Goal: Navigation & Orientation: Find specific page/section

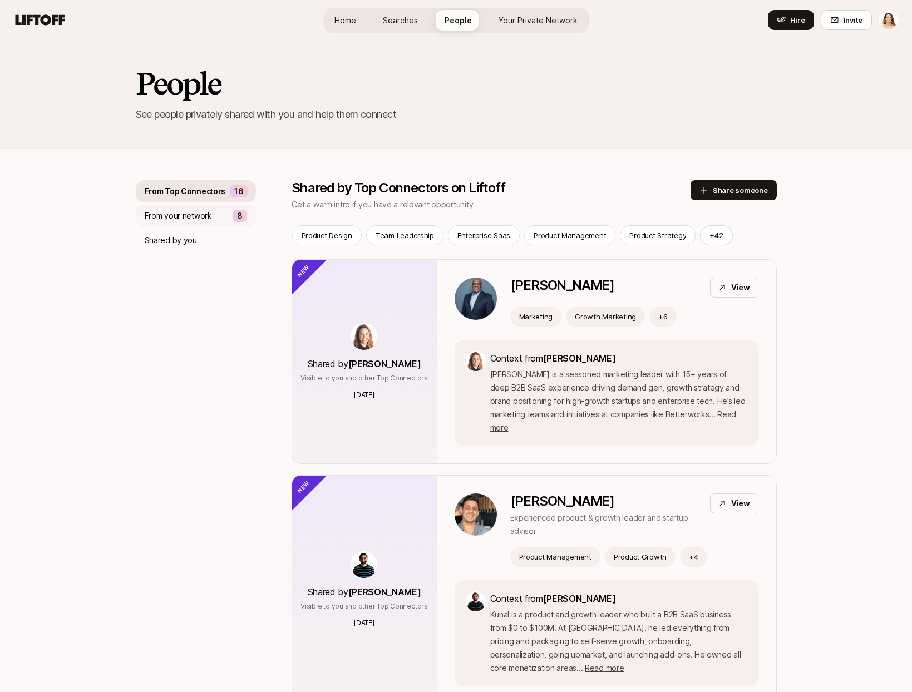
click at [184, 216] on p "From your network" at bounding box center [178, 215] width 67 height 13
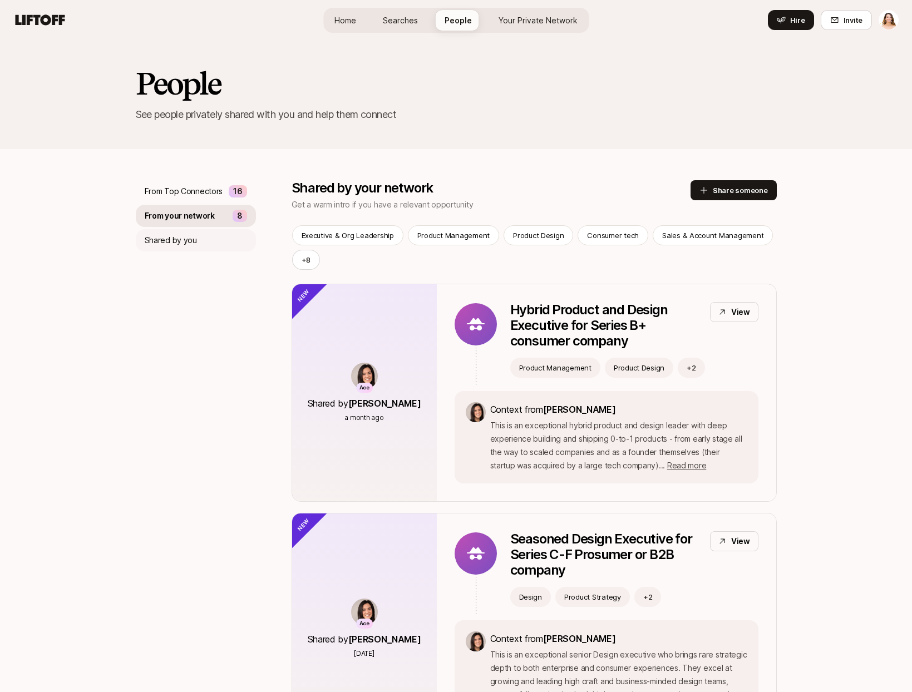
click at [179, 234] on p "Shared by you" at bounding box center [171, 240] width 52 height 13
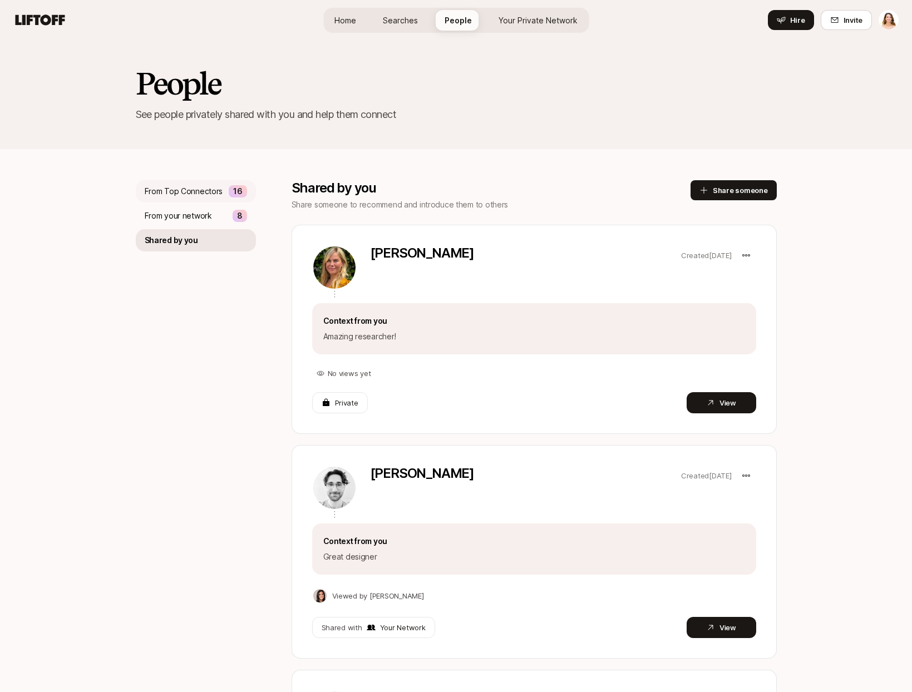
click at [183, 198] on div "From Top Connectors 16" at bounding box center [196, 191] width 120 height 22
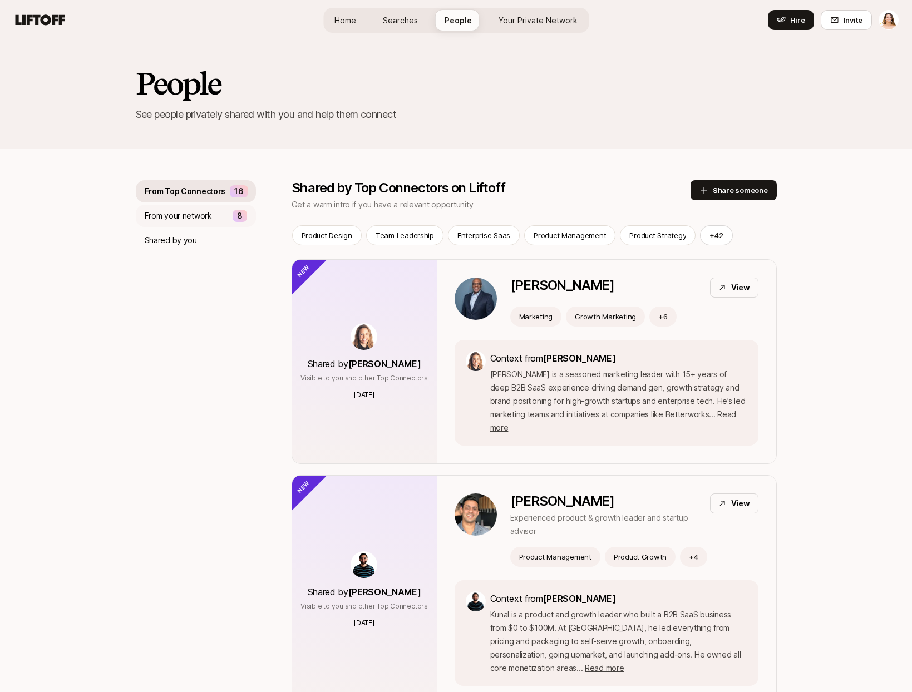
click at [183, 214] on p "From your network" at bounding box center [178, 215] width 67 height 13
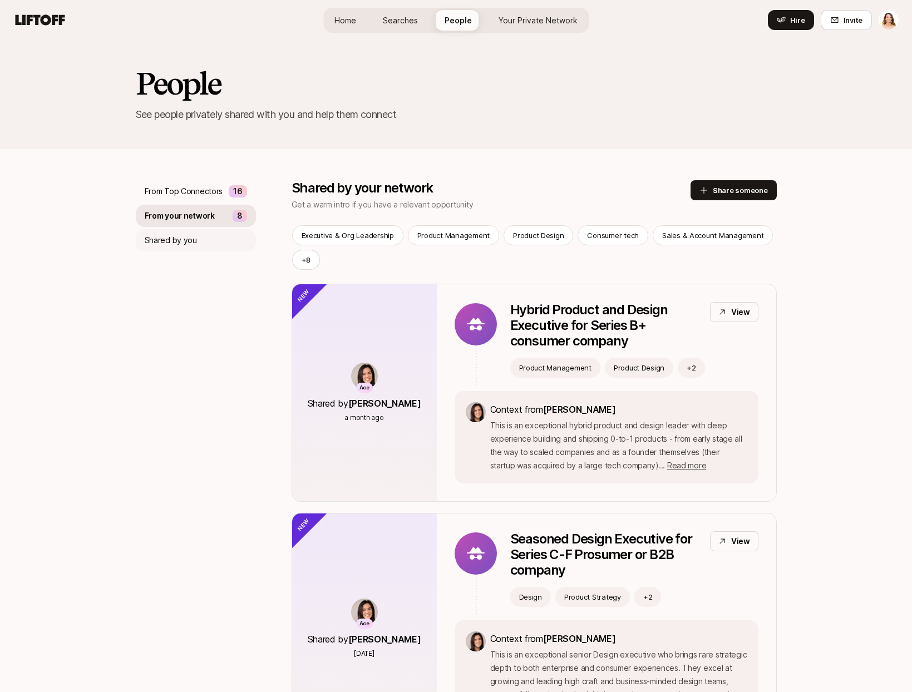
click at [184, 240] on p "Shared by you" at bounding box center [171, 240] width 52 height 13
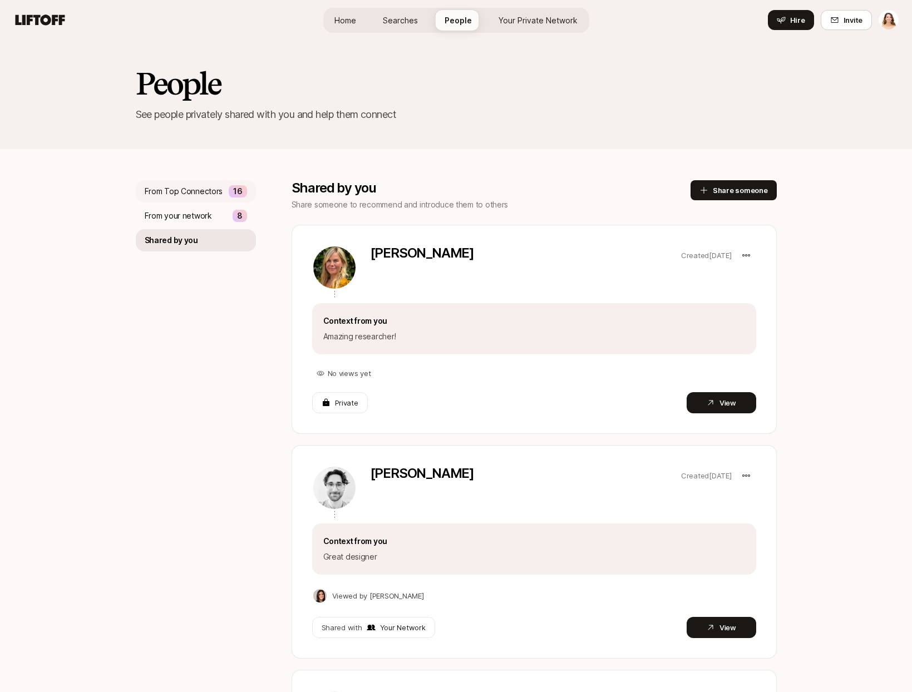
click at [185, 198] on div "From Top Connectors 16" at bounding box center [196, 191] width 120 height 22
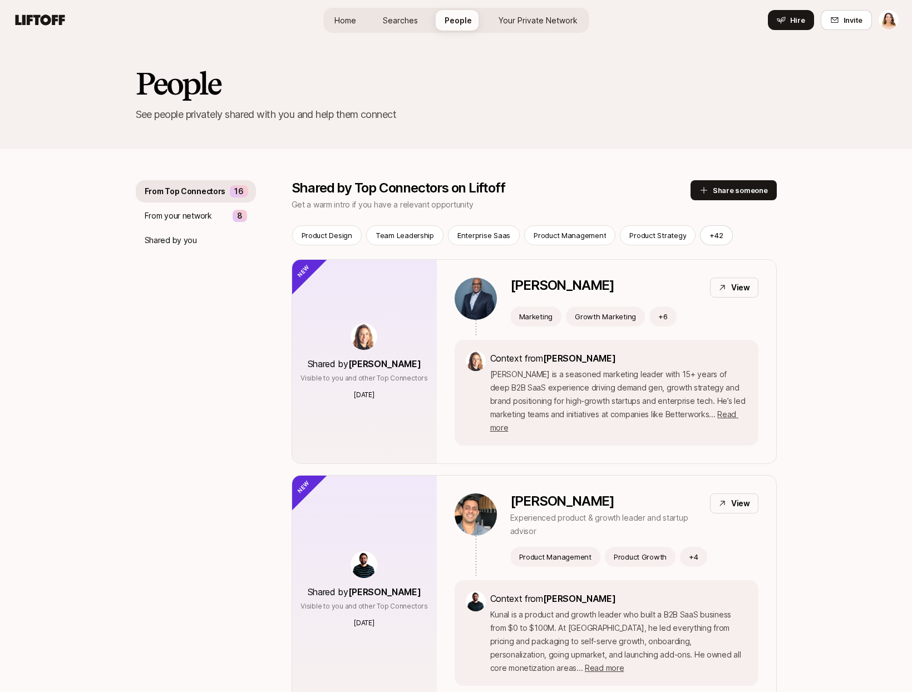
click at [540, 26] on link "Your Private Network" at bounding box center [538, 20] width 97 height 21
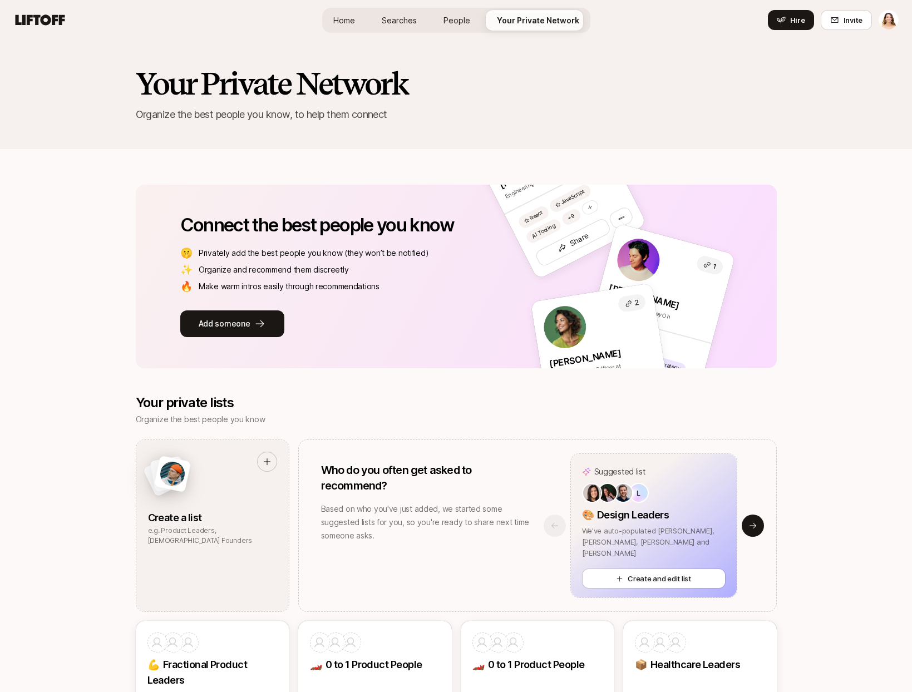
click at [458, 21] on span "People" at bounding box center [456, 20] width 27 height 12
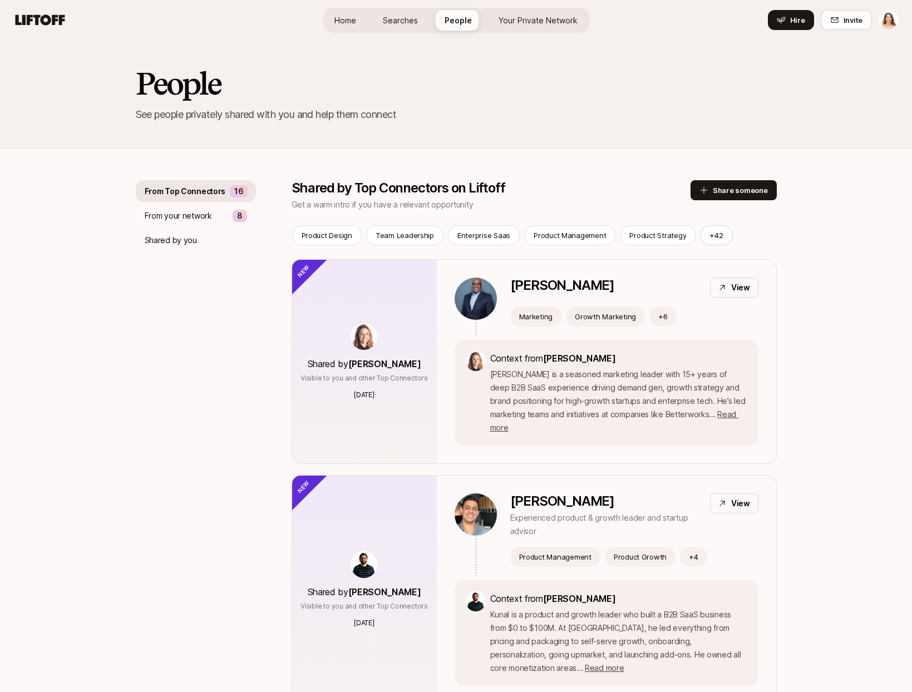
click at [423, 21] on link "Searches" at bounding box center [400, 20] width 53 height 21
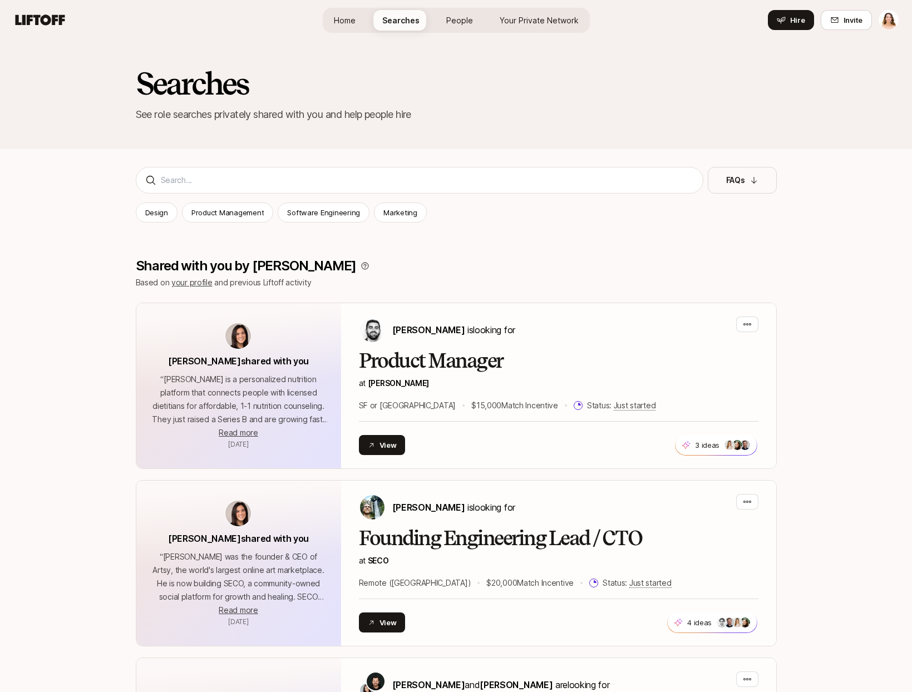
click at [352, 17] on span "Home" at bounding box center [345, 20] width 22 height 12
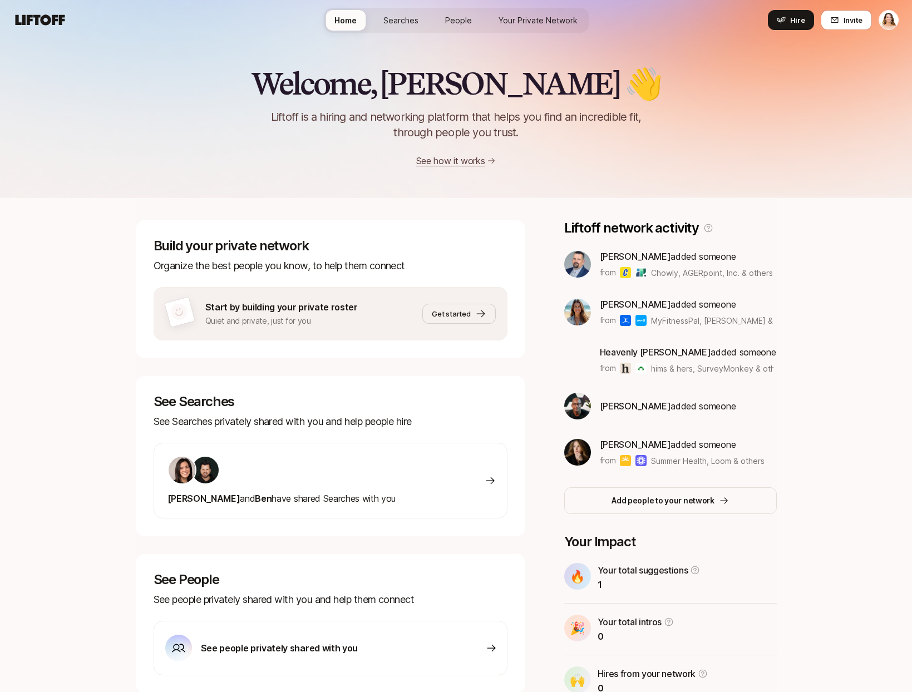
click at [403, 21] on span "Searches" at bounding box center [400, 20] width 35 height 12
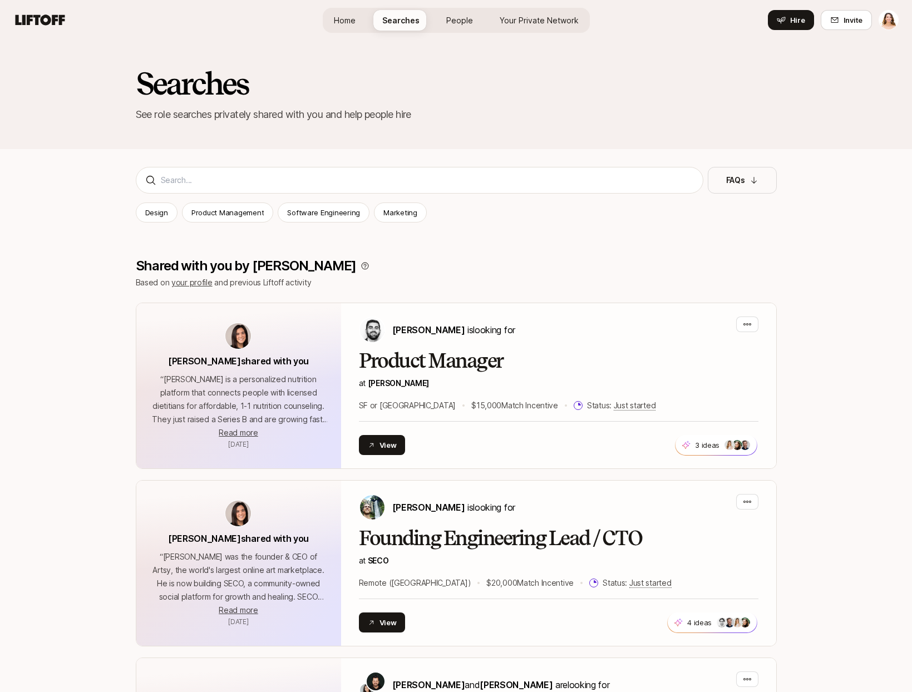
click at [462, 19] on span "People" at bounding box center [459, 20] width 27 height 12
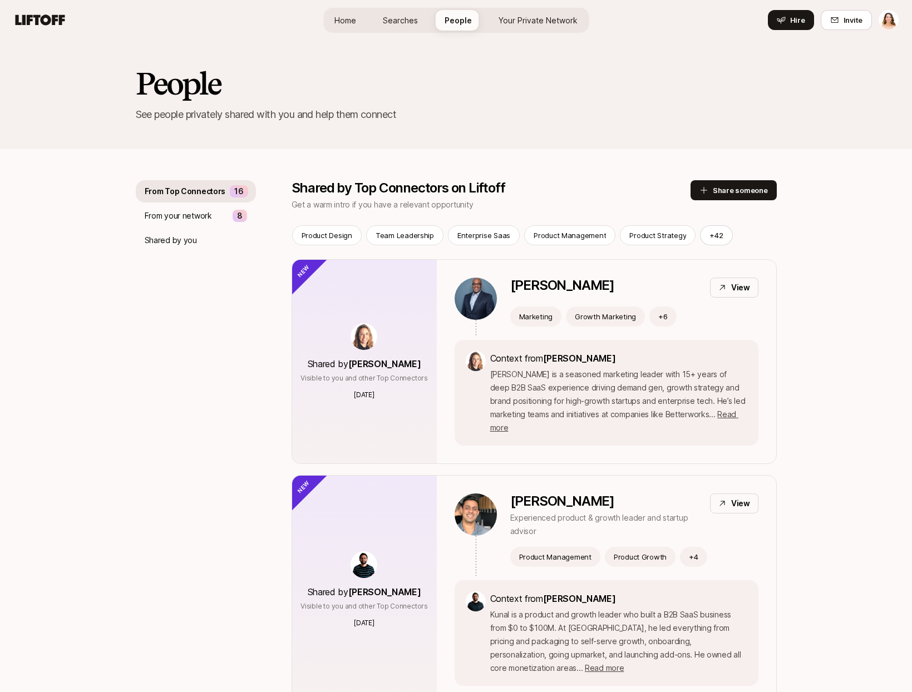
click at [544, 19] on span "Your Private Network" at bounding box center [538, 20] width 79 height 12
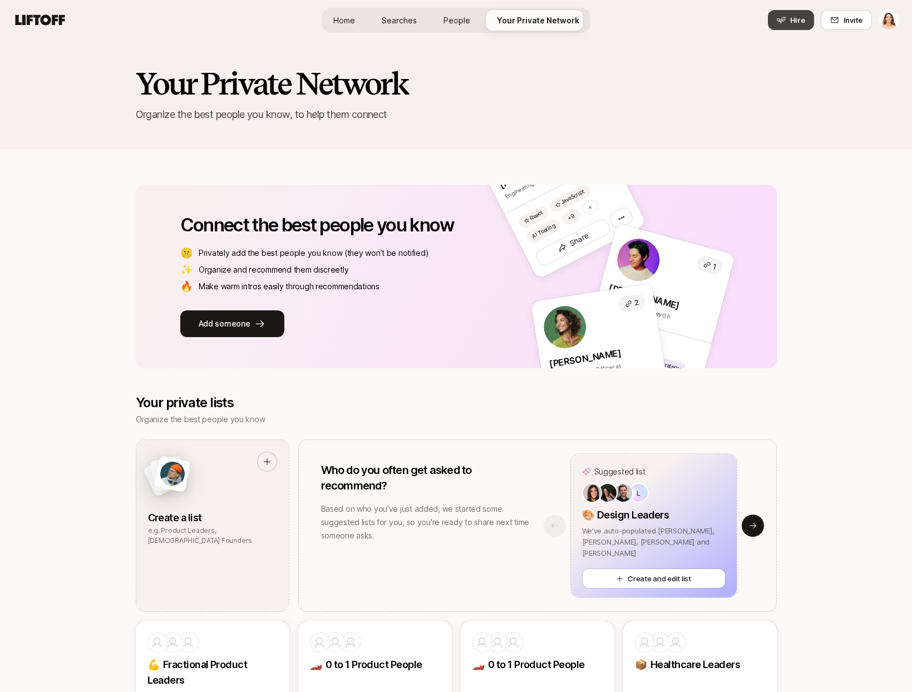
click at [799, 15] on span "Hire" at bounding box center [797, 19] width 15 height 11
click at [852, 22] on span "Invite" at bounding box center [853, 19] width 19 height 11
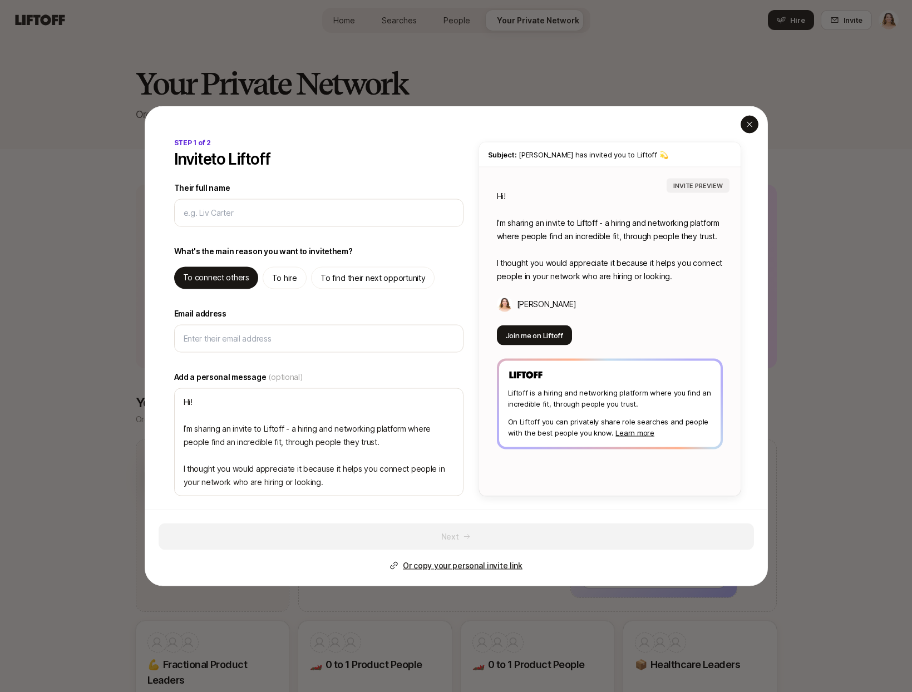
type textarea "x"
click at [748, 124] on icon "button" at bounding box center [749, 124] width 9 height 9
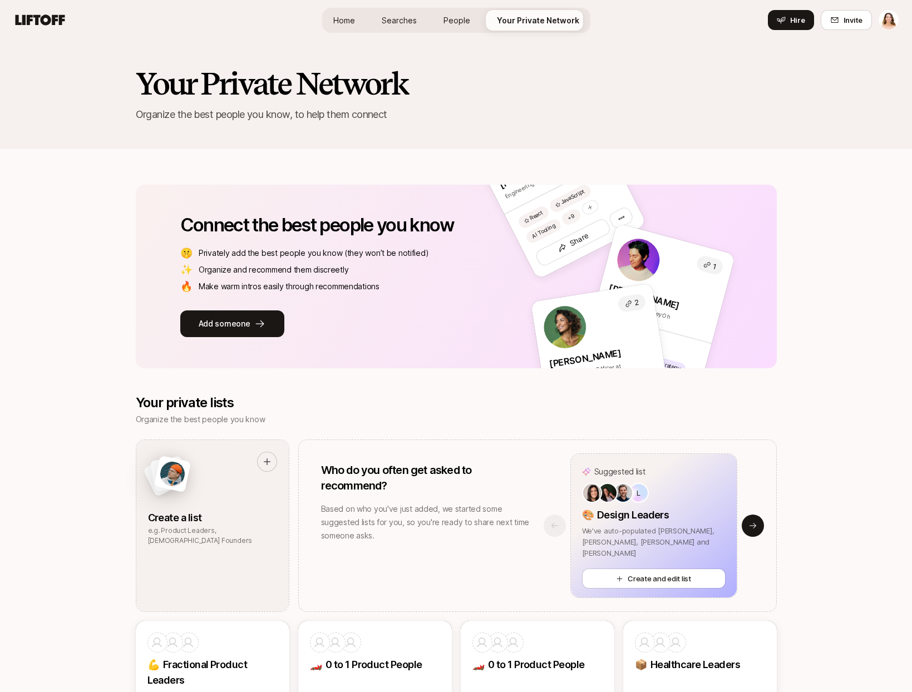
click at [335, 23] on span "Home" at bounding box center [344, 20] width 22 height 12
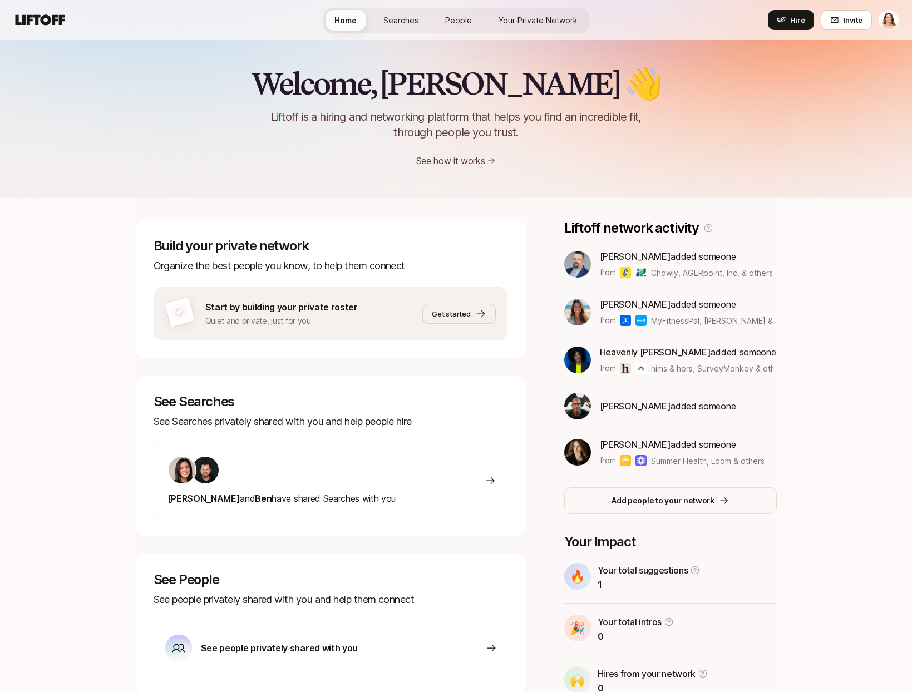
scroll to position [48, 0]
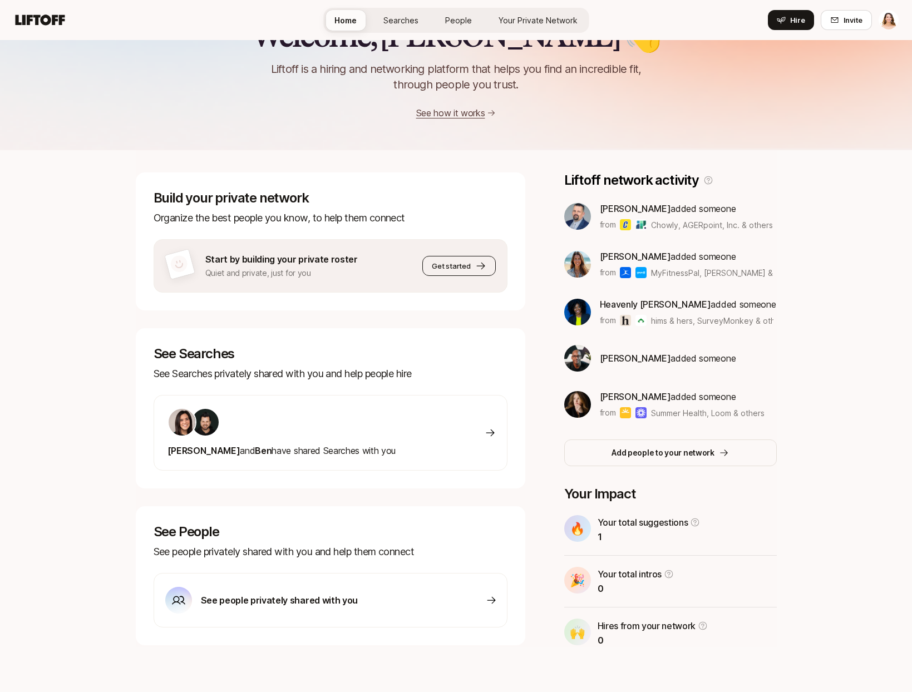
click at [466, 268] on span "Get started" at bounding box center [451, 265] width 38 height 11
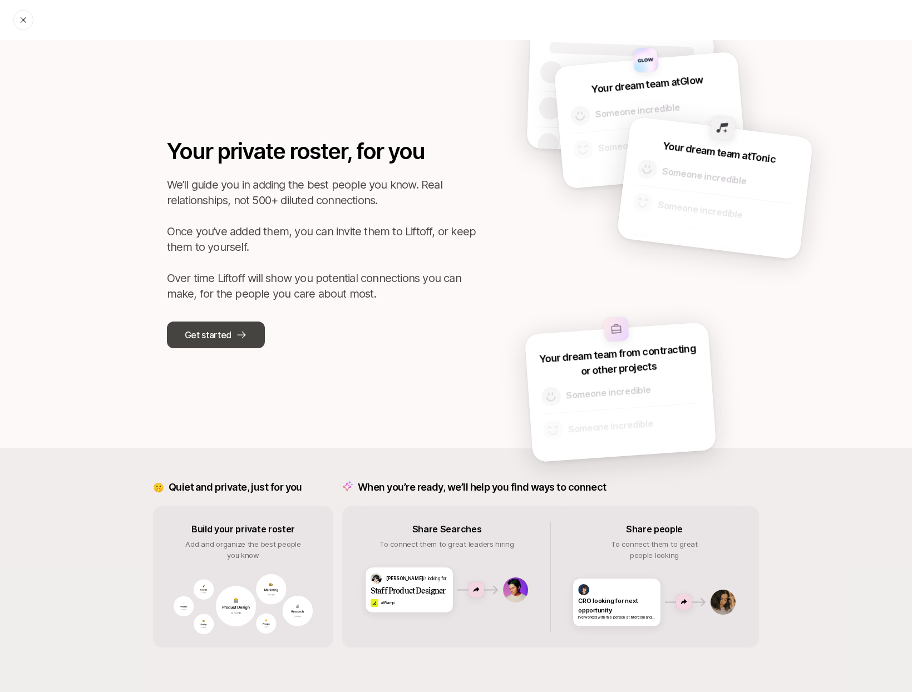
click at [240, 334] on icon at bounding box center [241, 334] width 11 height 11
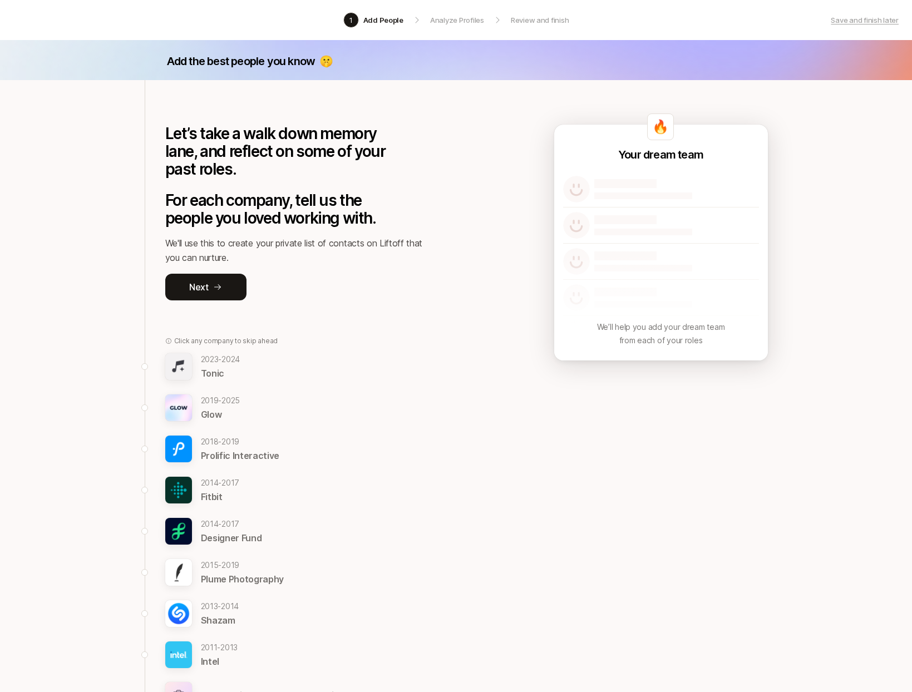
click at [440, 20] on p "Analyze Profiles" at bounding box center [457, 19] width 54 height 11
click at [892, 21] on p "Save and finish later" at bounding box center [865, 19] width 68 height 11
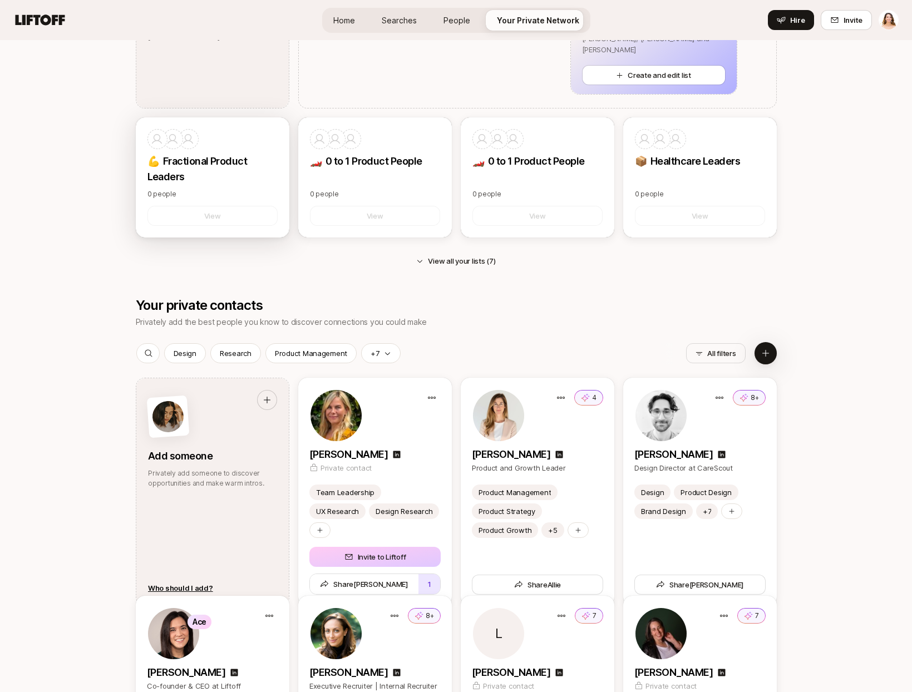
scroll to position [315, 0]
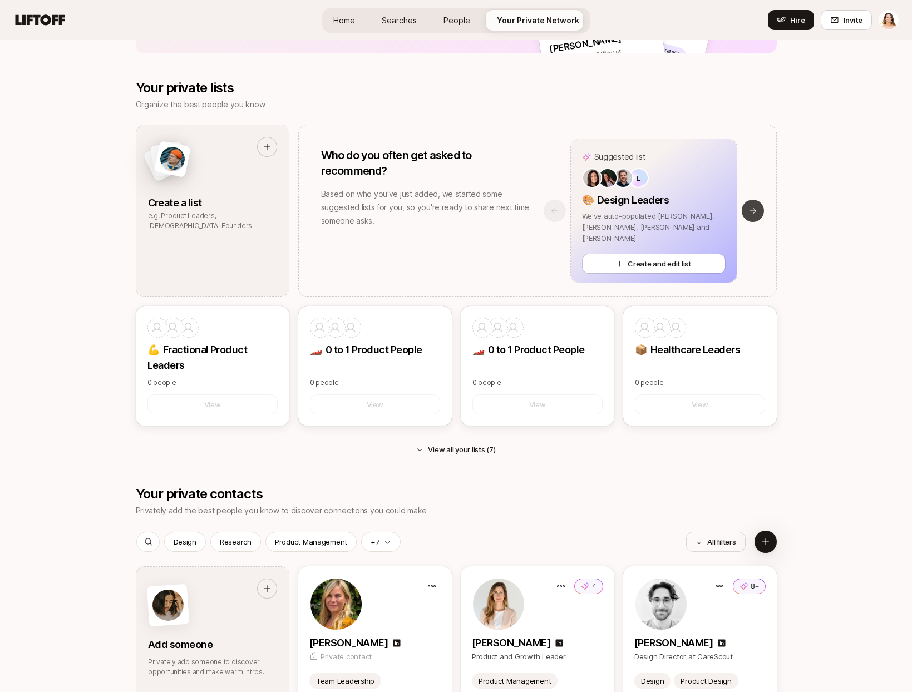
click at [754, 207] on icon at bounding box center [752, 210] width 9 height 9
click at [754, 207] on div "Suggested list 👥 People, HR, Recruitment Leaders We've auto-populated [PERSON_N…" at bounding box center [653, 211] width 245 height 145
click at [545, 206] on button "Previous slide" at bounding box center [555, 211] width 22 height 22
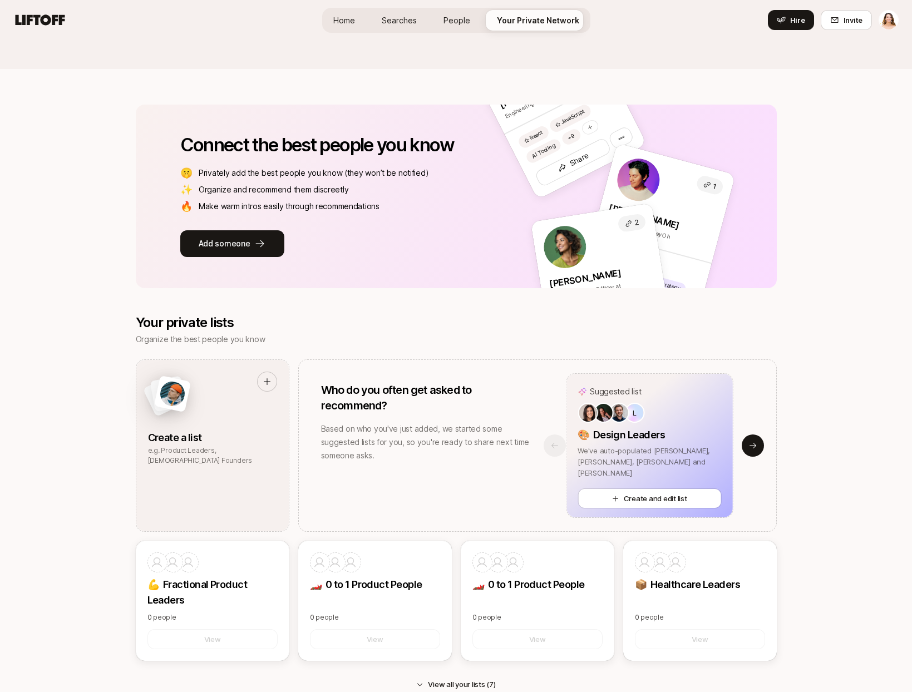
scroll to position [0, 0]
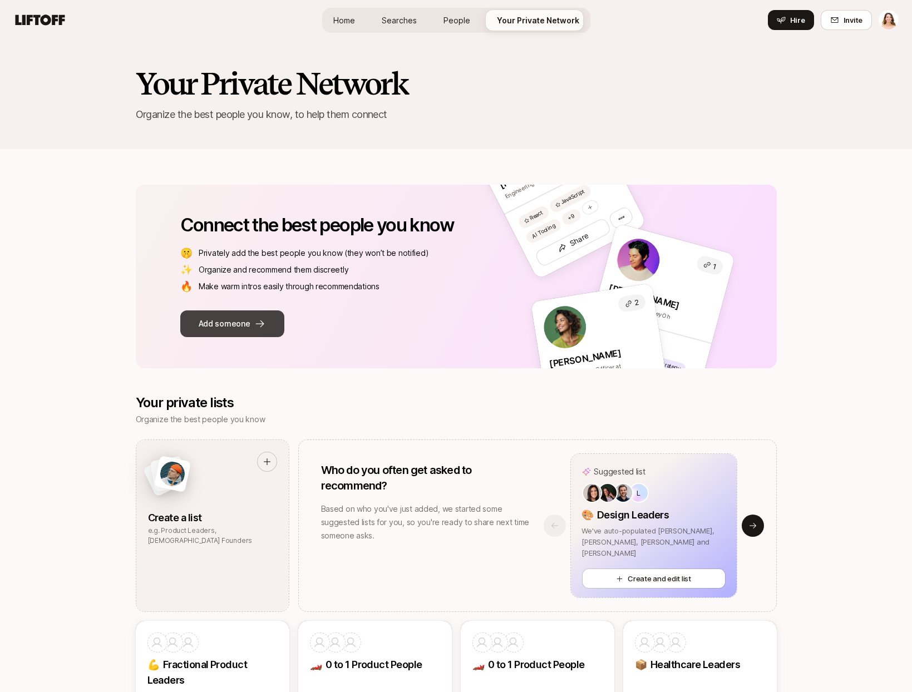
click at [223, 317] on button "Add someone" at bounding box center [232, 323] width 104 height 27
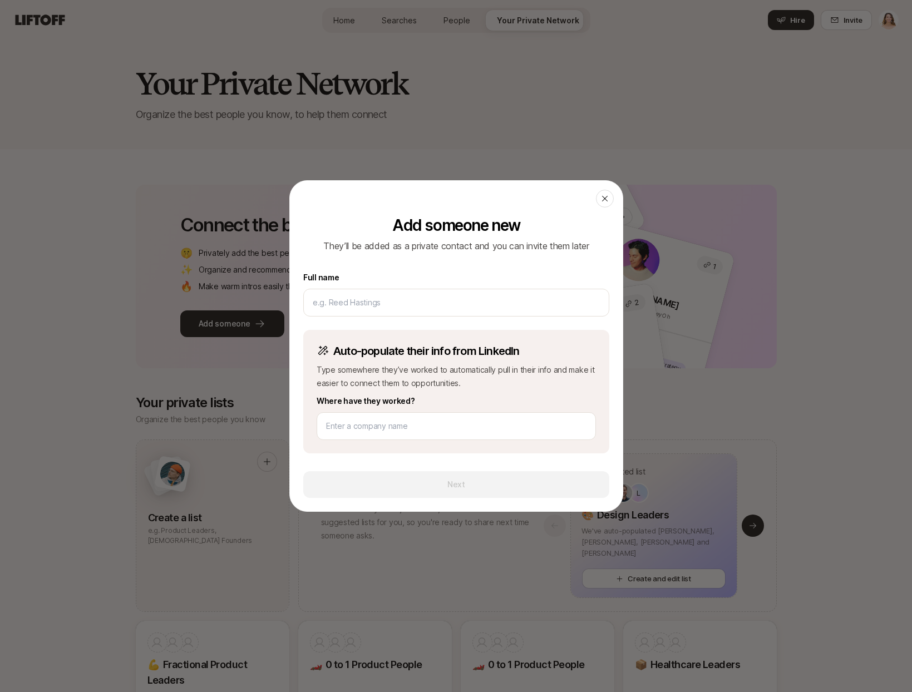
drag, startPoint x: 611, startPoint y: 122, endPoint x: 484, endPoint y: 295, distance: 214.9
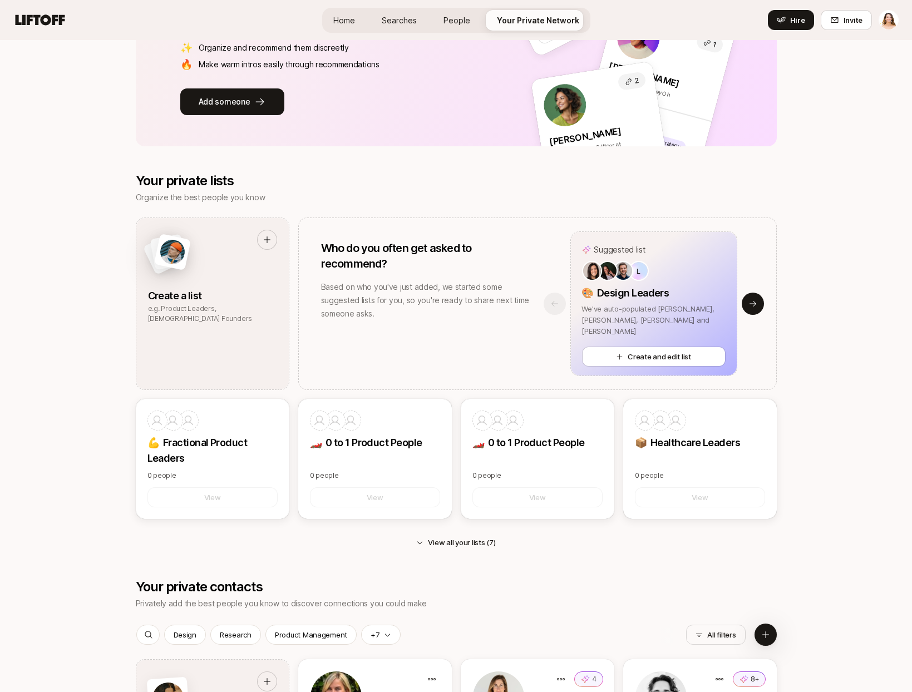
scroll to position [391, 0]
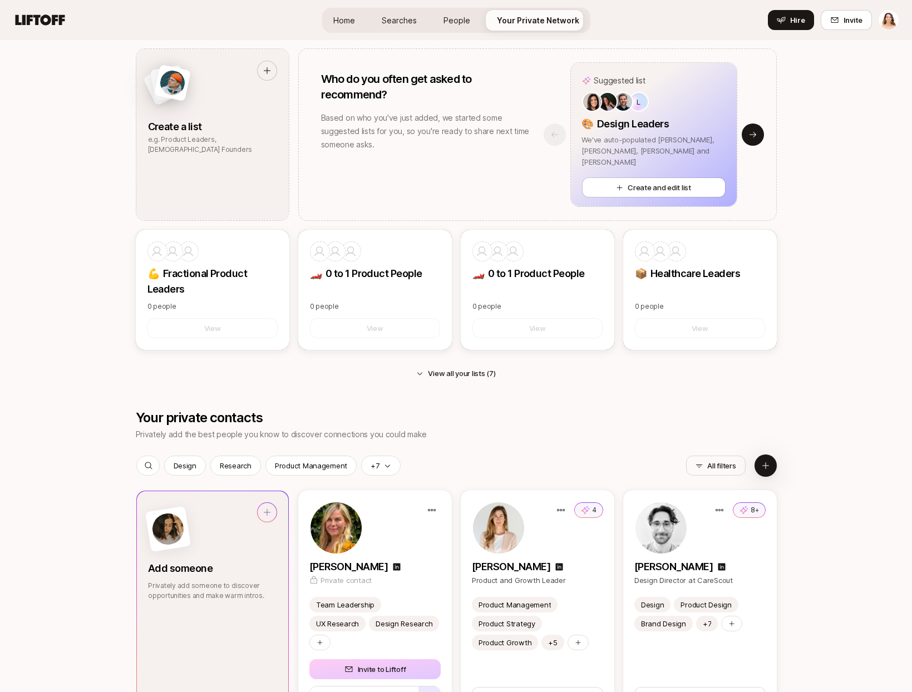
click at [219, 583] on p "Privately add someone to discover opportunities and make warm intros." at bounding box center [212, 591] width 129 height 20
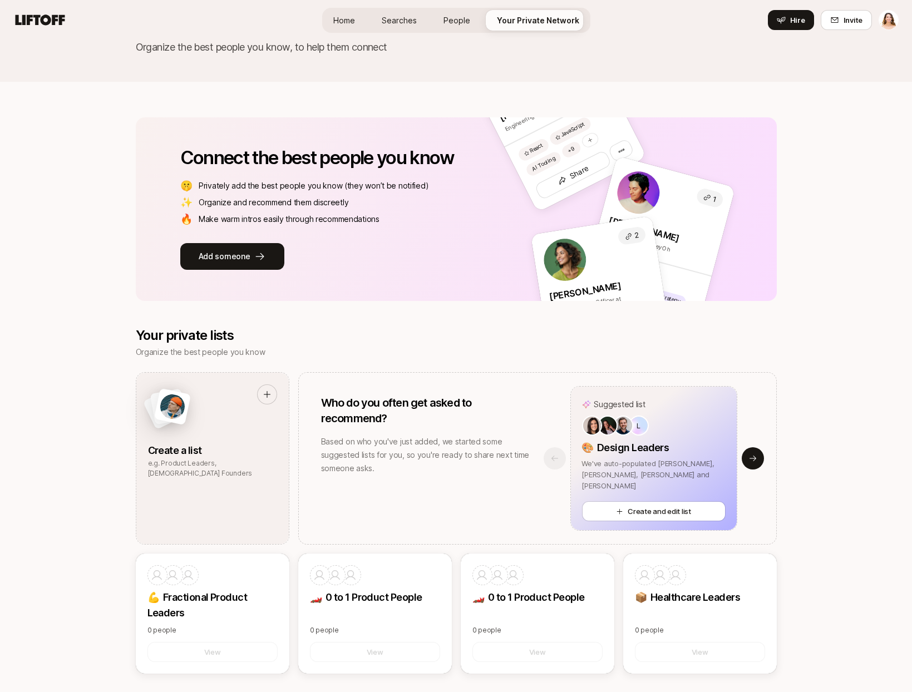
scroll to position [0, 0]
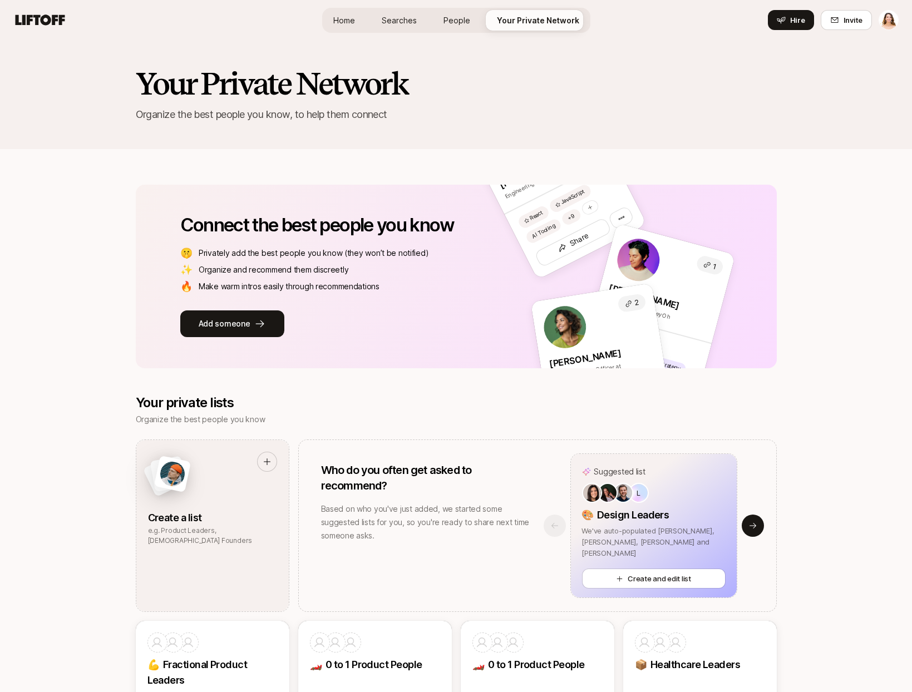
click at [49, 19] on icon at bounding box center [41, 19] width 50 height 11
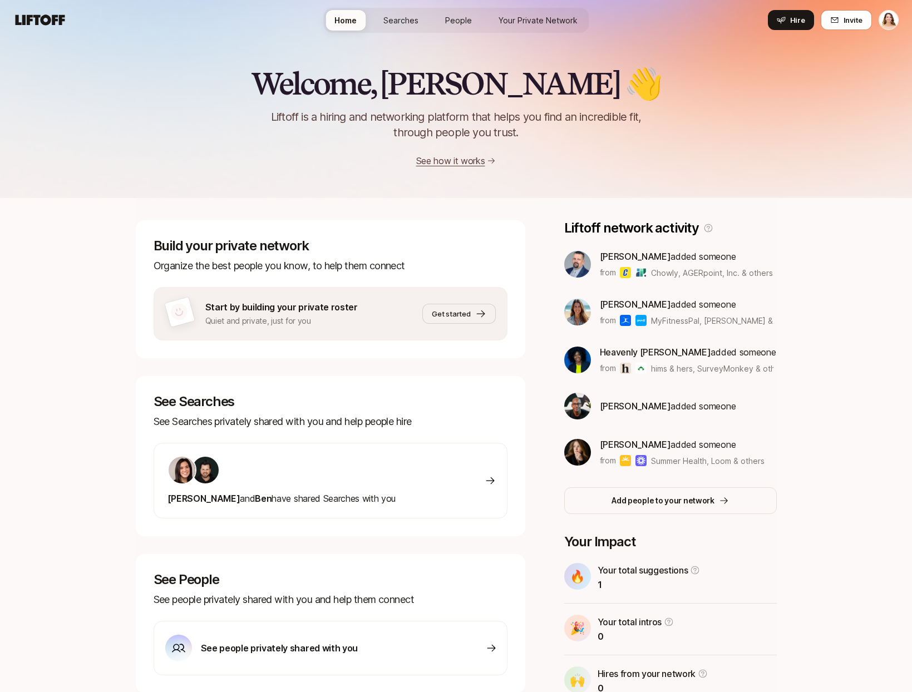
click at [580, 313] on img at bounding box center [577, 312] width 27 height 27
click at [574, 263] on img at bounding box center [577, 264] width 27 height 27
click at [471, 19] on span "People" at bounding box center [458, 20] width 27 height 12
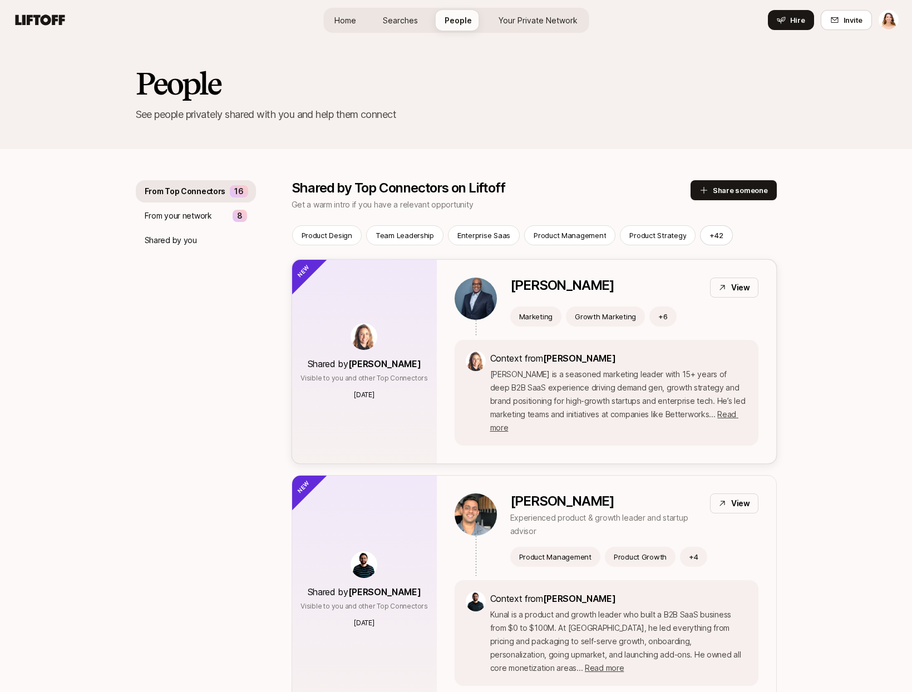
click at [541, 285] on p "[PERSON_NAME]" at bounding box center [562, 286] width 104 height 16
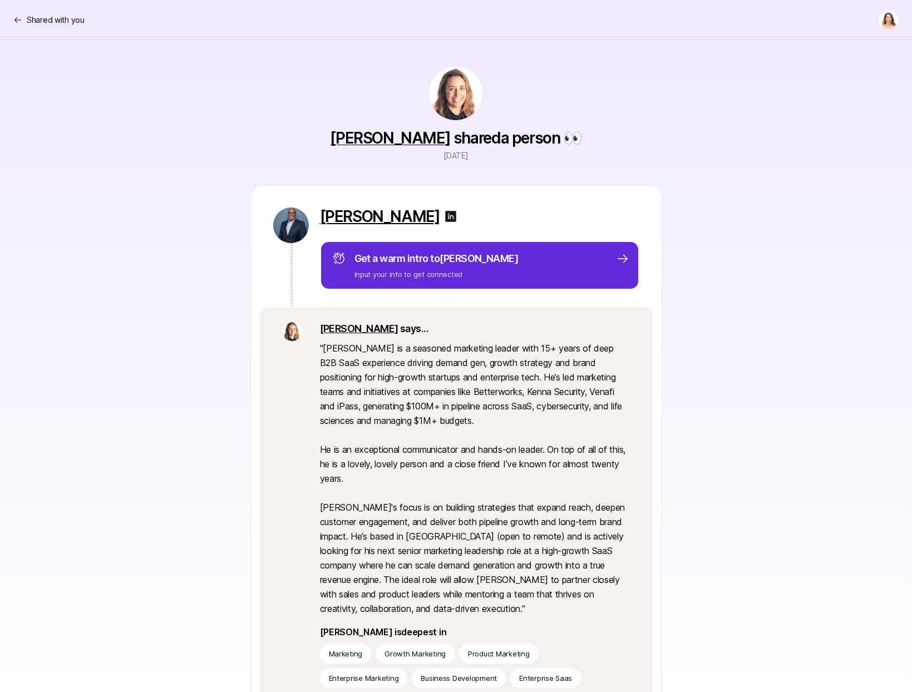
click at [359, 222] on p "[PERSON_NAME]" at bounding box center [380, 217] width 120 height 18
click at [21, 13] on div "Shared with you" at bounding box center [48, 19] width 71 height 13
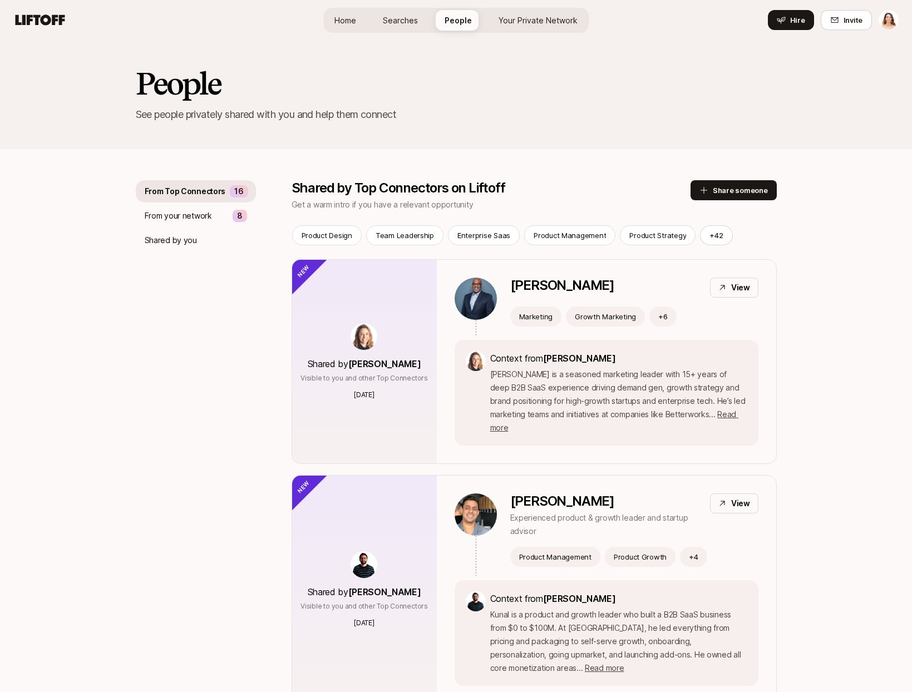
click at [891, 17] on html "Home Searches People Your Private Network Hire Home Searches People Your Privat…" at bounding box center [456, 346] width 912 height 692
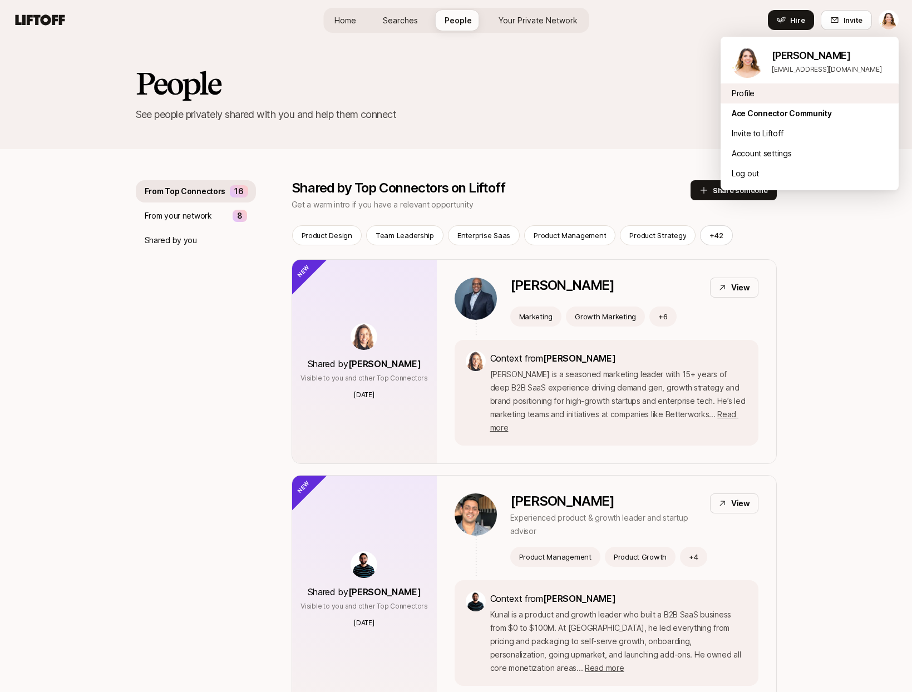
click at [757, 92] on div "Profile" at bounding box center [810, 93] width 178 height 20
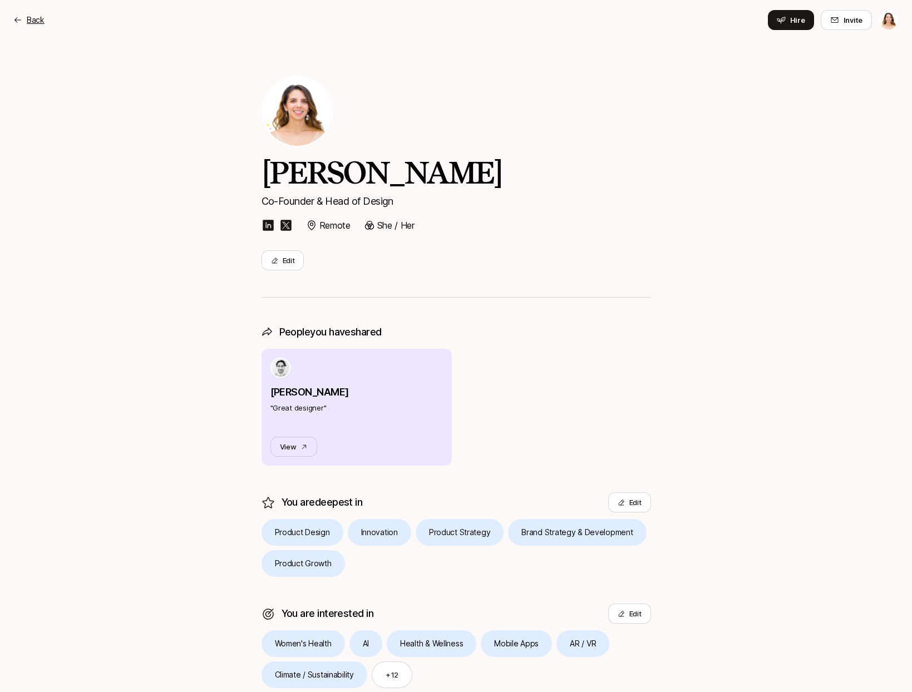
click at [42, 16] on p "Back" at bounding box center [36, 19] width 18 height 13
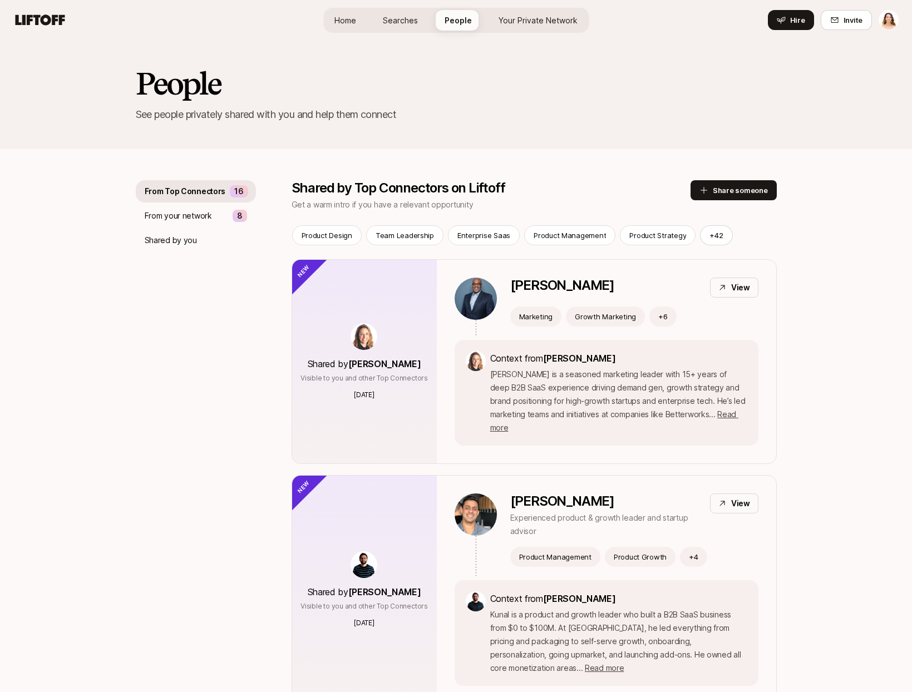
click at [405, 14] on span "Searches" at bounding box center [400, 20] width 35 height 12
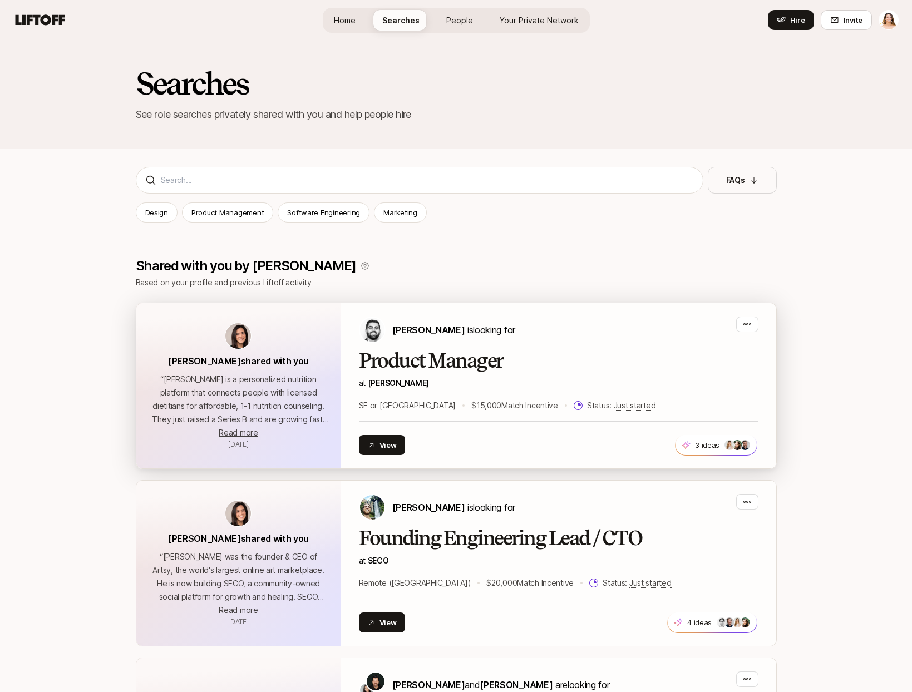
click at [424, 354] on h2 "Product Manager" at bounding box center [559, 361] width 400 height 22
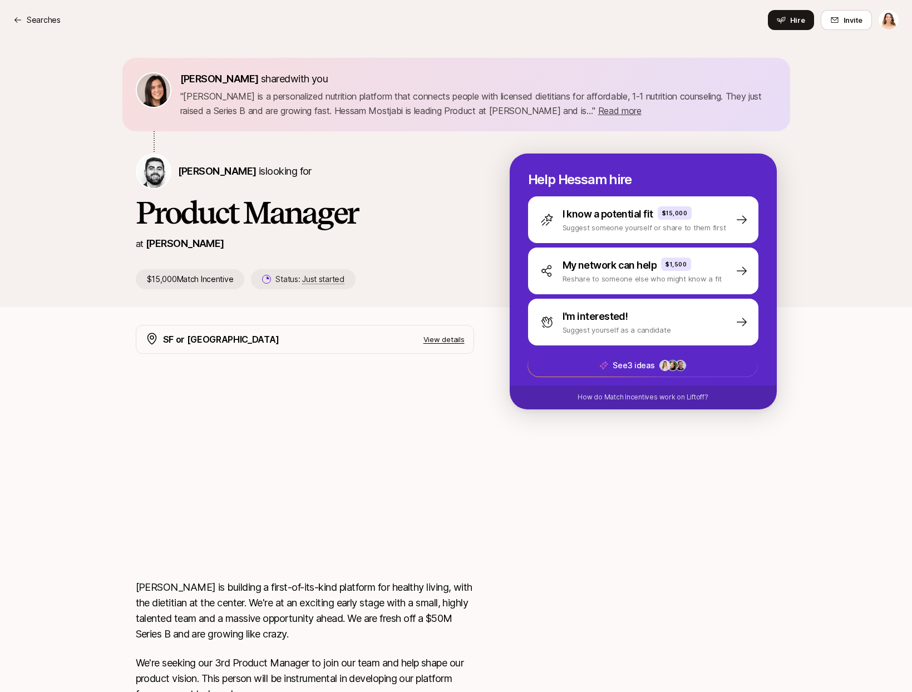
click at [894, 21] on html "Searches Searches Hire Invite [PERSON_NAME] shared with you " [PERSON_NAME] is …" at bounding box center [456, 346] width 912 height 692
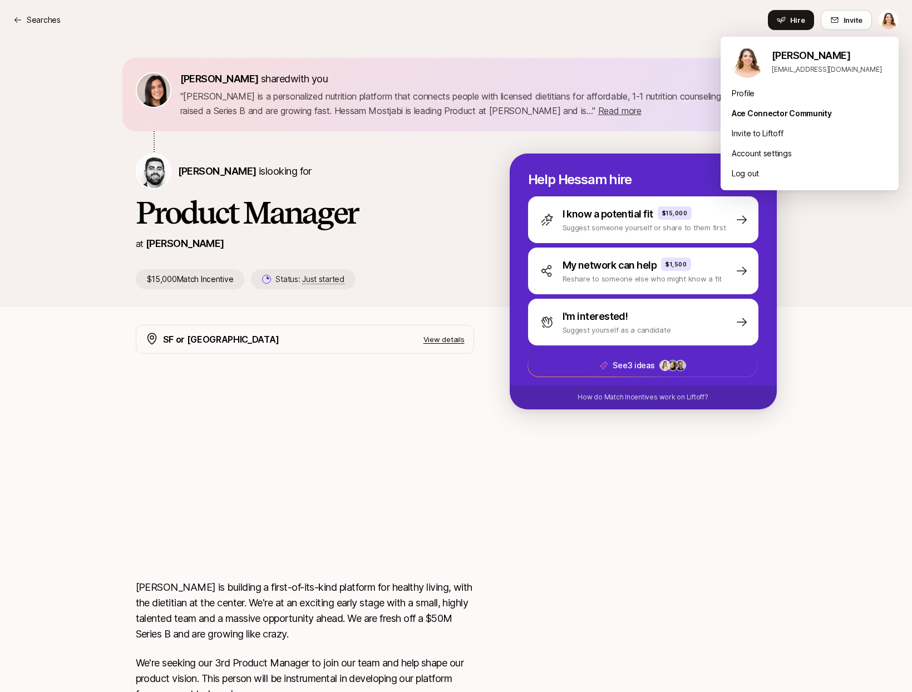
click at [815, 68] on p "[EMAIL_ADDRESS][DOMAIN_NAME]" at bounding box center [831, 70] width 118 height 10
click at [771, 95] on div "Profile" at bounding box center [810, 93] width 178 height 20
